Goal: Task Accomplishment & Management: Use online tool/utility

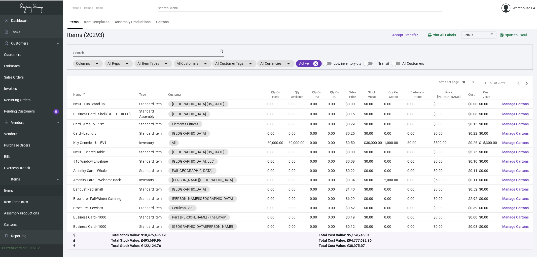
click at [195, 59] on mat-form-field "Search search" at bounding box center [148, 53] width 151 height 16
click at [203, 65] on mat-chip "All Customers arrow_drop_down" at bounding box center [193, 63] width 38 height 7
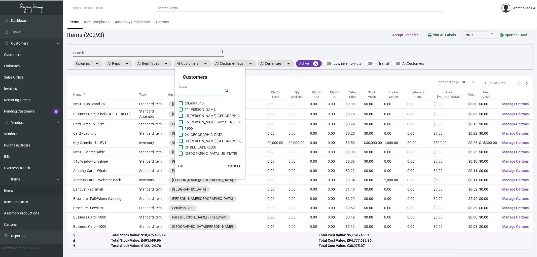
click at [184, 92] on input "Search" at bounding box center [201, 92] width 45 height 4
click at [187, 92] on input "Search" at bounding box center [201, 92] width 45 height 4
click at [166, 32] on div at bounding box center [268, 128] width 537 height 257
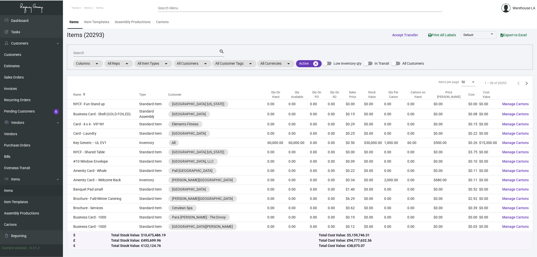
click at [99, 52] on input "Search" at bounding box center [146, 53] width 146 height 4
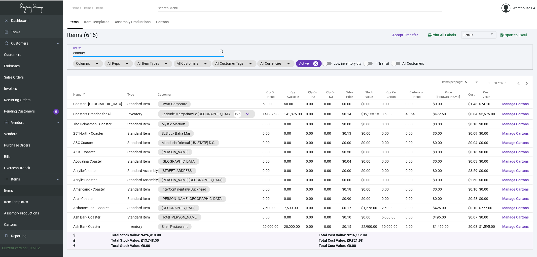
type input "coaster"
click at [199, 66] on mat-chip "All Customers arrow_drop_down" at bounding box center [193, 63] width 38 height 7
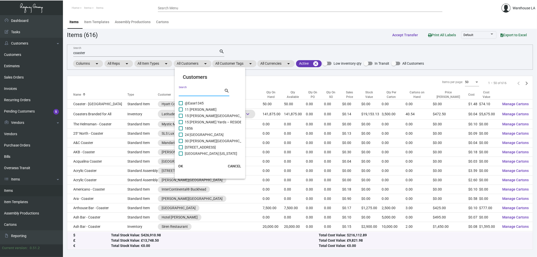
click at [183, 90] on input "Search" at bounding box center [201, 92] width 45 height 4
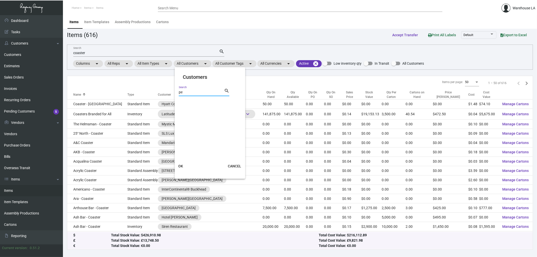
type input "p"
type input "t"
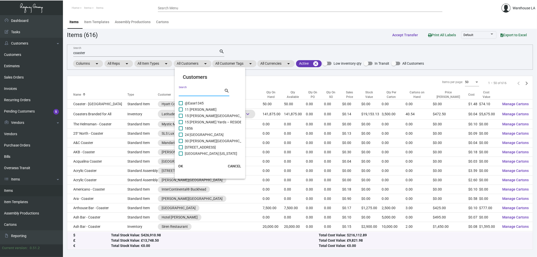
click at [237, 32] on div at bounding box center [268, 128] width 537 height 257
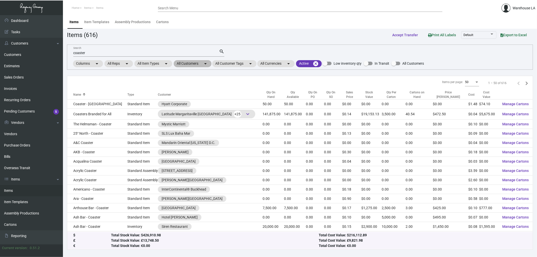
click at [208, 61] on mat-icon "arrow_drop_down" at bounding box center [205, 64] width 6 height 6
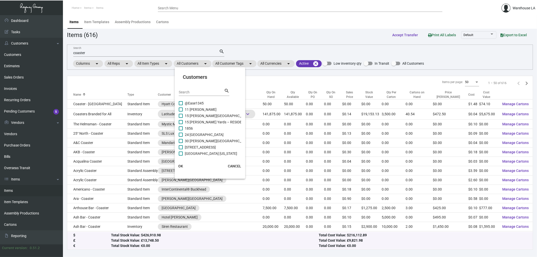
click at [199, 94] on input "Search" at bounding box center [201, 92] width 45 height 4
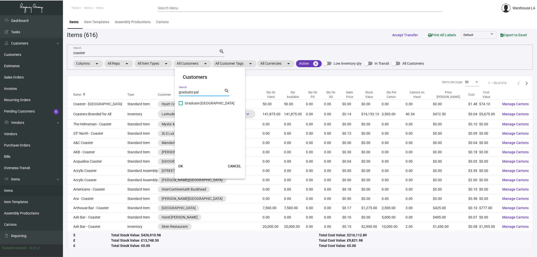
type input "graduate pal"
click at [189, 103] on span "Graduate [GEOGRAPHIC_DATA]" at bounding box center [210, 103] width 50 height 6
click at [181, 105] on input "Graduate [GEOGRAPHIC_DATA]" at bounding box center [180, 105] width 0 height 0
checkbox input "true"
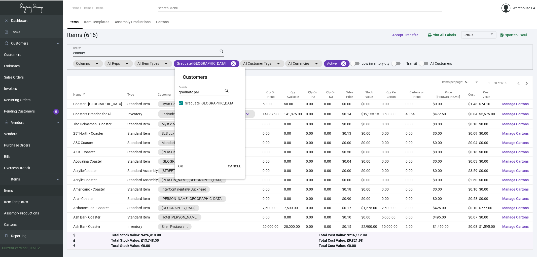
click at [182, 164] on span "OK" at bounding box center [180, 166] width 5 height 4
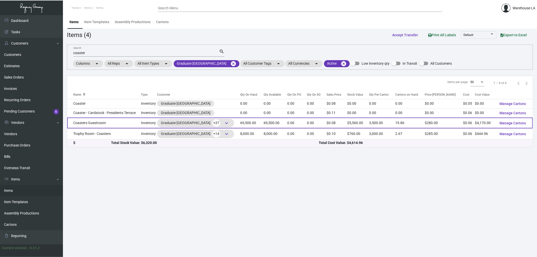
click at [170, 121] on div "Graduate [GEOGRAPHIC_DATA] +37 keyboard_arrow_down" at bounding box center [195, 123] width 69 height 8
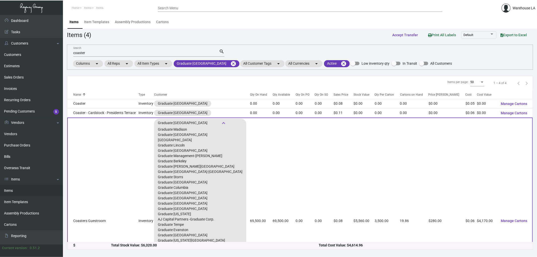
click at [170, 121] on div "Graduate [GEOGRAPHIC_DATA] +37 keyboard_arrow_down" at bounding box center [200, 123] width 85 height 8
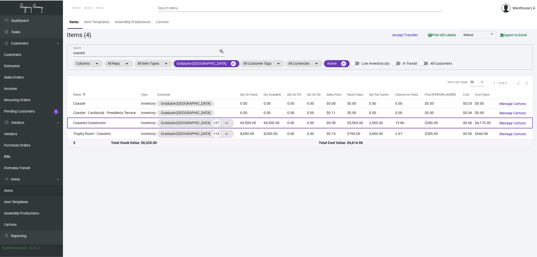
click at [98, 124] on td "Coasters Guestroom" at bounding box center [104, 122] width 74 height 11
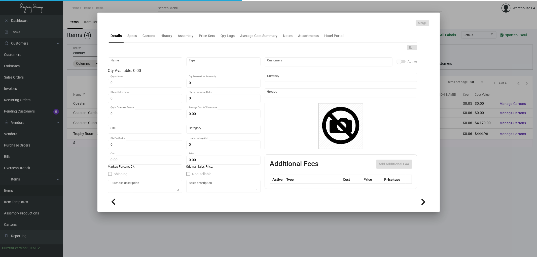
type input "Coasters Guestroom"
type input "Inventory"
type input "69,500"
type input "$ 0.142"
type input "1338"
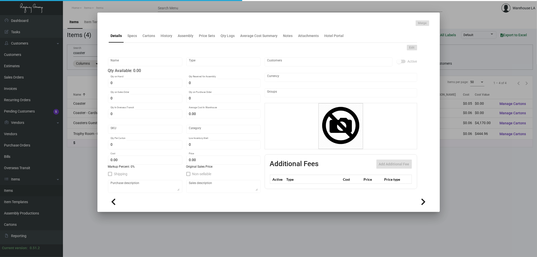
type input "Standard"
type input "3,500"
type input "35,000"
type input "$ 0.06"
type input "$ 0.08"
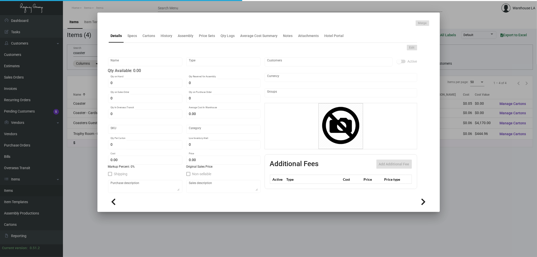
type textarea "Guestroom Coasters: Size 3.5" round coaster, 60 pt. pulp board material printin…"
checkbox input "true"
type input "United States Dollar $"
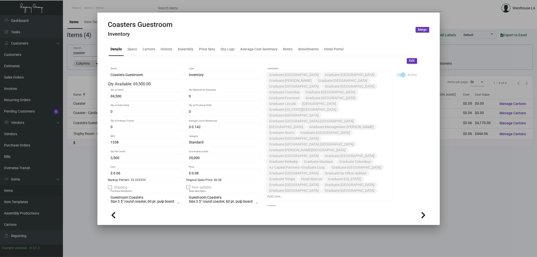
drag, startPoint x: 151, startPoint y: 35, endPoint x: 152, endPoint y: 41, distance: 6.1
click at [151, 36] on h4 "Inventory" at bounding box center [140, 34] width 65 height 6
click at [152, 41] on mat-tab-group "Details Specs Cartons History Assembly Price Sets Qty Logs Average Cost Summary…" at bounding box center [262, 122] width 321 height 167
click at [151, 45] on div "Cartons" at bounding box center [149, 49] width 17 height 12
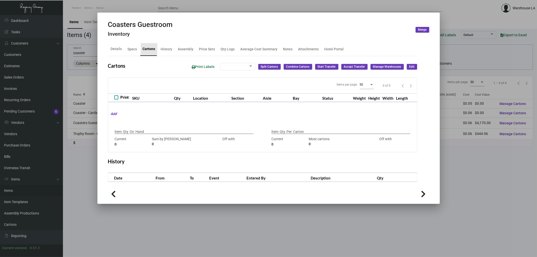
type input "69,500"
type input "62500"
type input "+7000"
type input "3,500"
type input "3500"
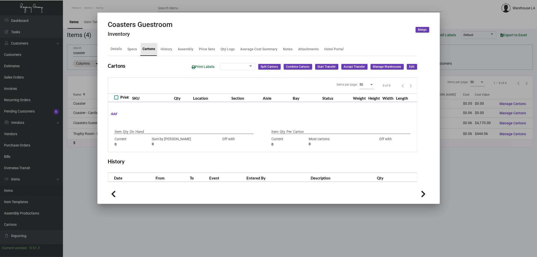
type input "0"
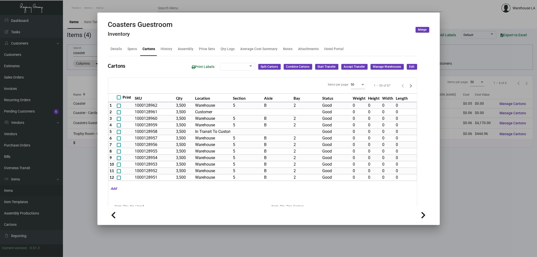
click at [77, 112] on div at bounding box center [268, 128] width 537 height 257
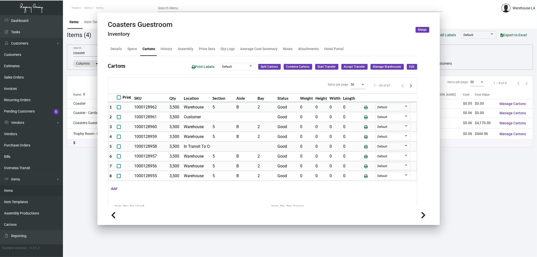
scroll to position [277, 0]
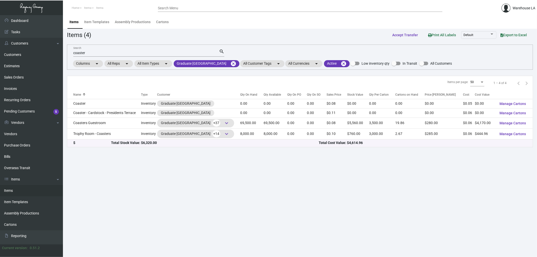
click at [87, 103] on td "Coaster" at bounding box center [104, 103] width 74 height 9
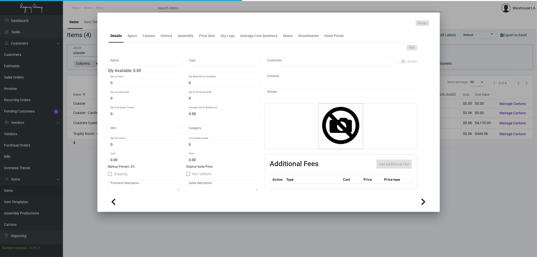
type input "Coaster"
type input "Inventory"
type input "$ 0.00"
type input "GRDPA-Coaster-8-INV"
type input "Standard"
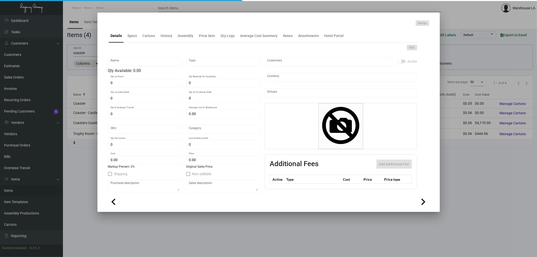
type input "$ 0.053"
type input "$ 0.08"
checkbox input "true"
type input "United States Dollar $"
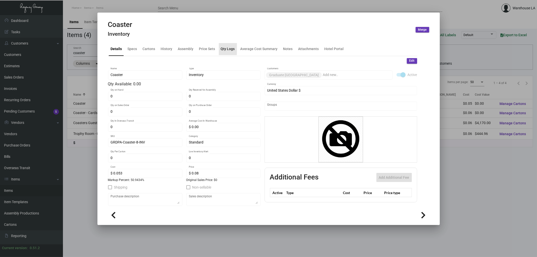
click at [226, 48] on div "Qty Logs" at bounding box center [228, 48] width 14 height 5
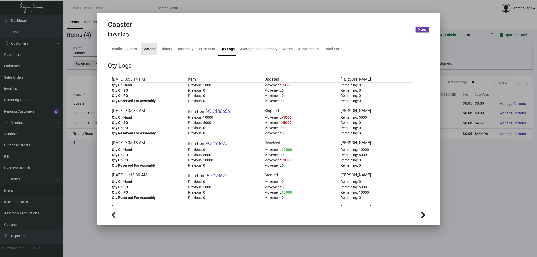
click at [153, 49] on div "Cartons" at bounding box center [149, 48] width 13 height 5
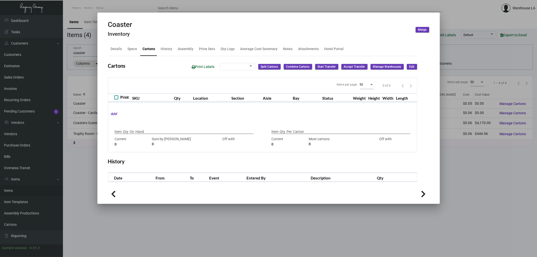
checkbox input "true"
type input "0"
click at [119, 52] on div "Details" at bounding box center [116, 49] width 15 height 12
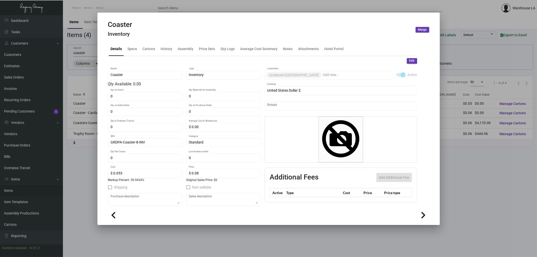
click at [66, 63] on div at bounding box center [268, 128] width 537 height 257
